Goal: Book appointment/travel/reservation

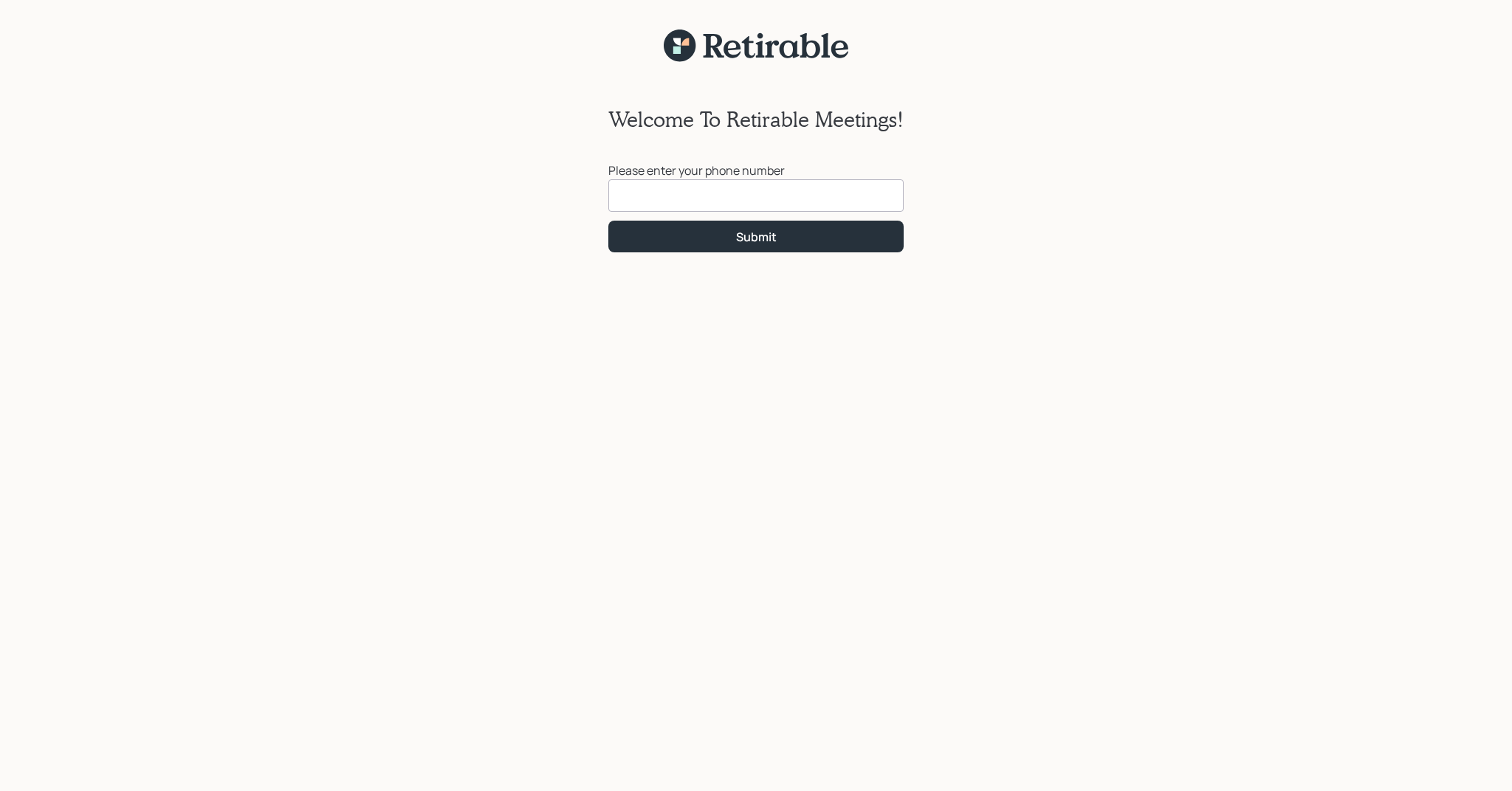
click at [742, 194] on input at bounding box center [756, 195] width 295 height 32
type input "[PHONE_NUMBER]"
click at [756, 236] on button "Submit" at bounding box center [756, 236] width 295 height 32
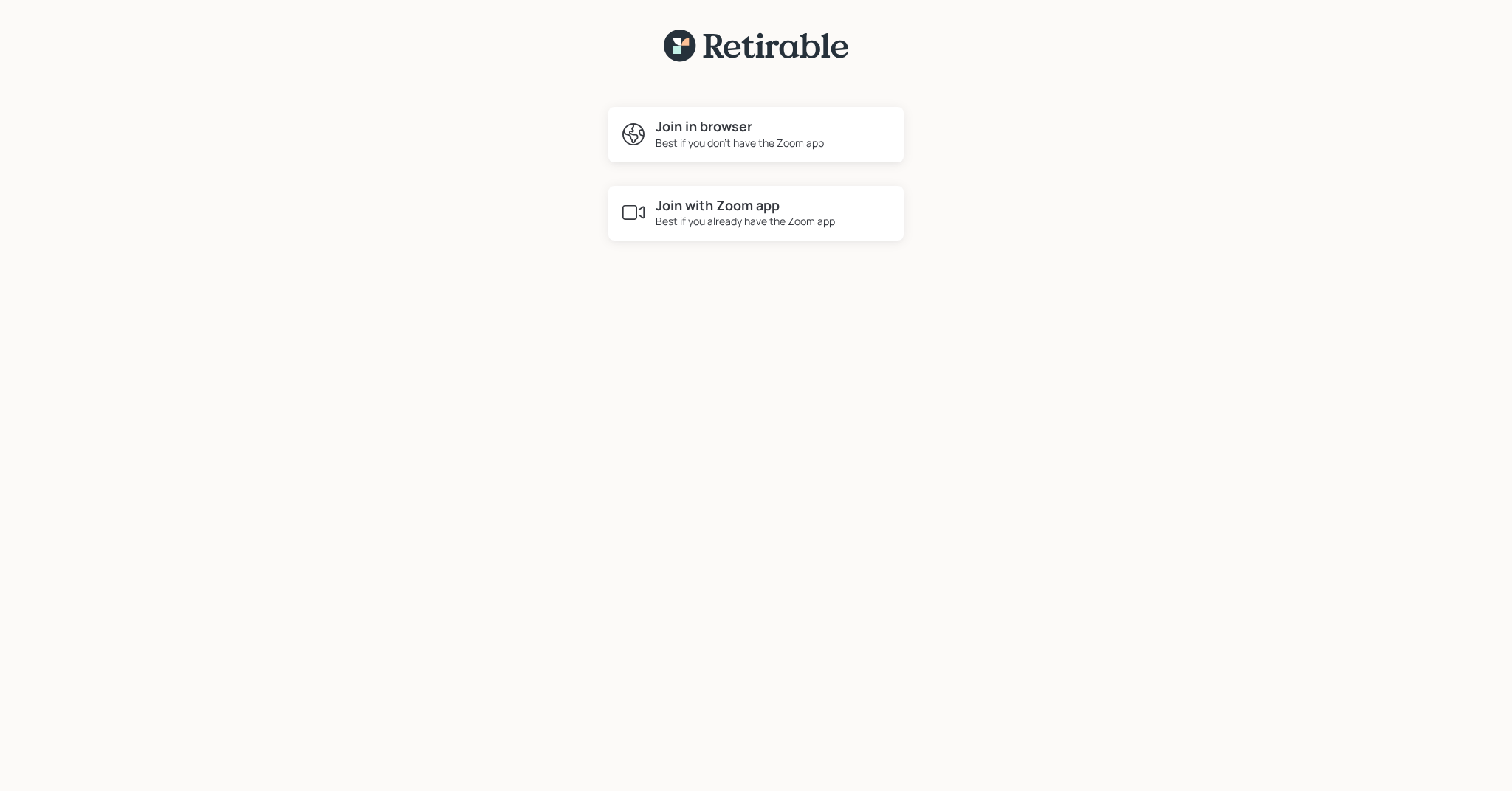
click at [753, 213] on div "Best if you already have the Zoom app" at bounding box center [745, 221] width 179 height 15
